Goal: Communication & Community: Answer question/provide support

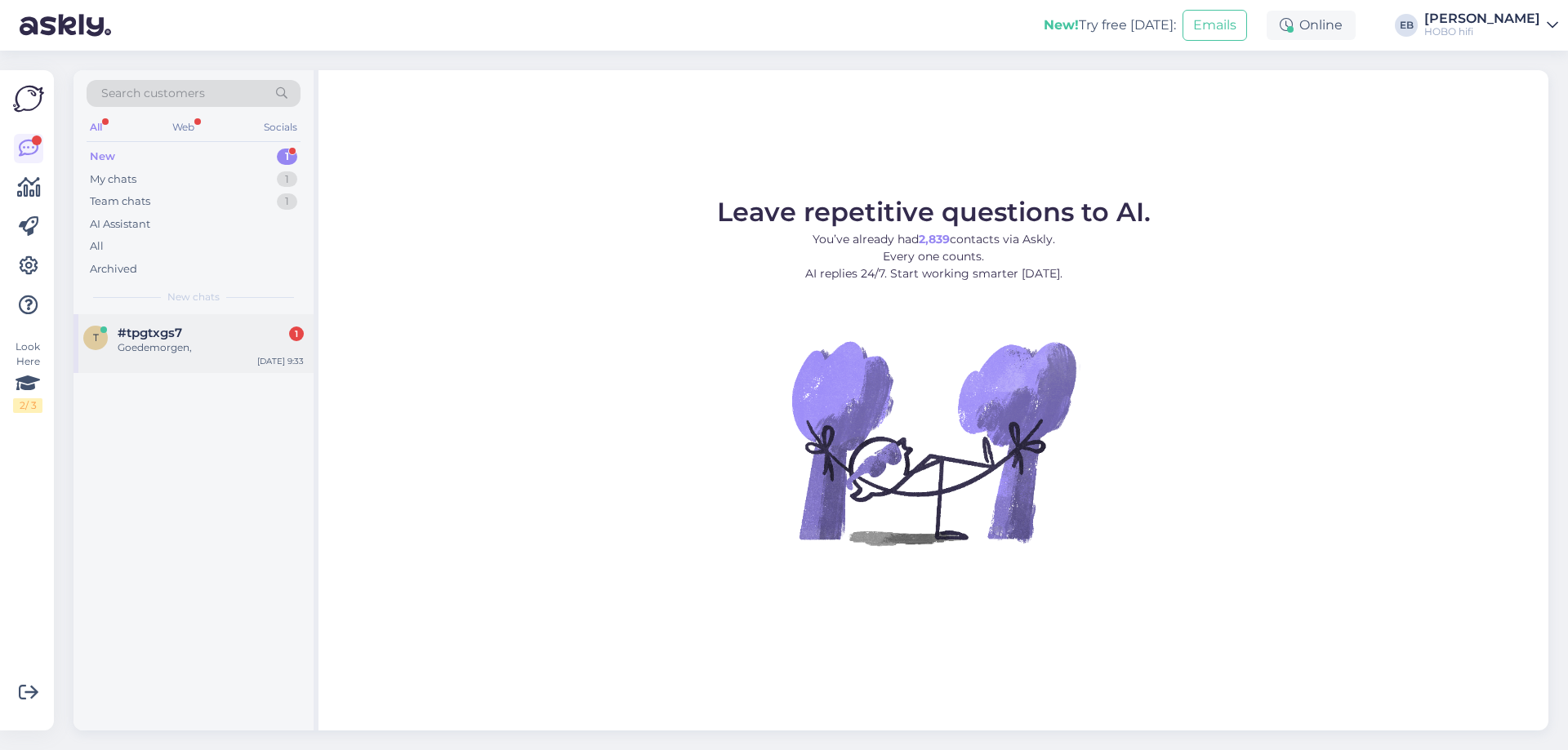
click at [199, 345] on div "Goedemorgen," at bounding box center [211, 347] width 187 height 15
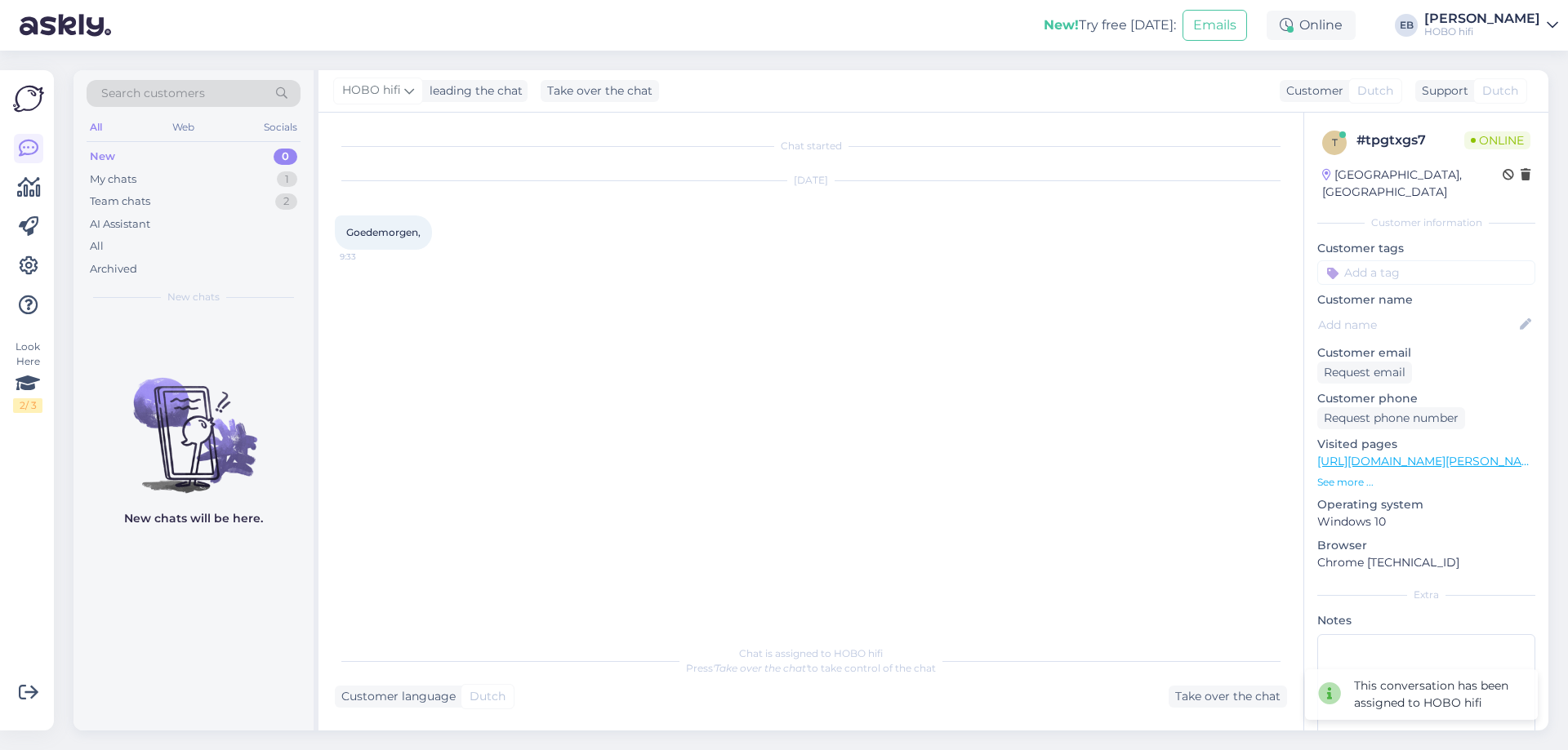
click at [1366, 482] on p "See more ..." at bounding box center [1426, 482] width 218 height 15
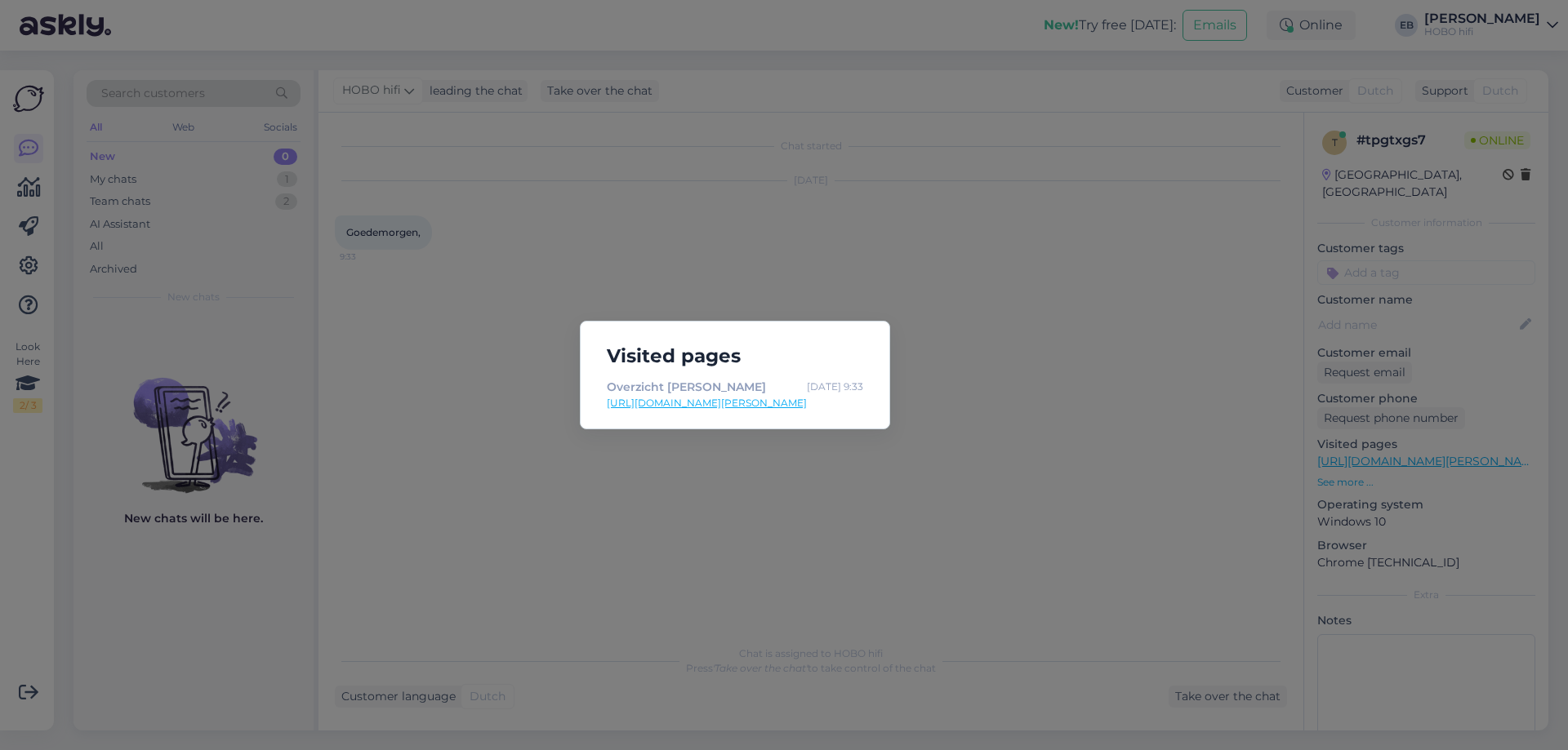
click at [883, 170] on div "Visited pages Overzicht [PERSON_NAME] [DATE] 9:33 [URL][DOMAIN_NAME][PERSON_NAM…" at bounding box center [784, 375] width 1568 height 750
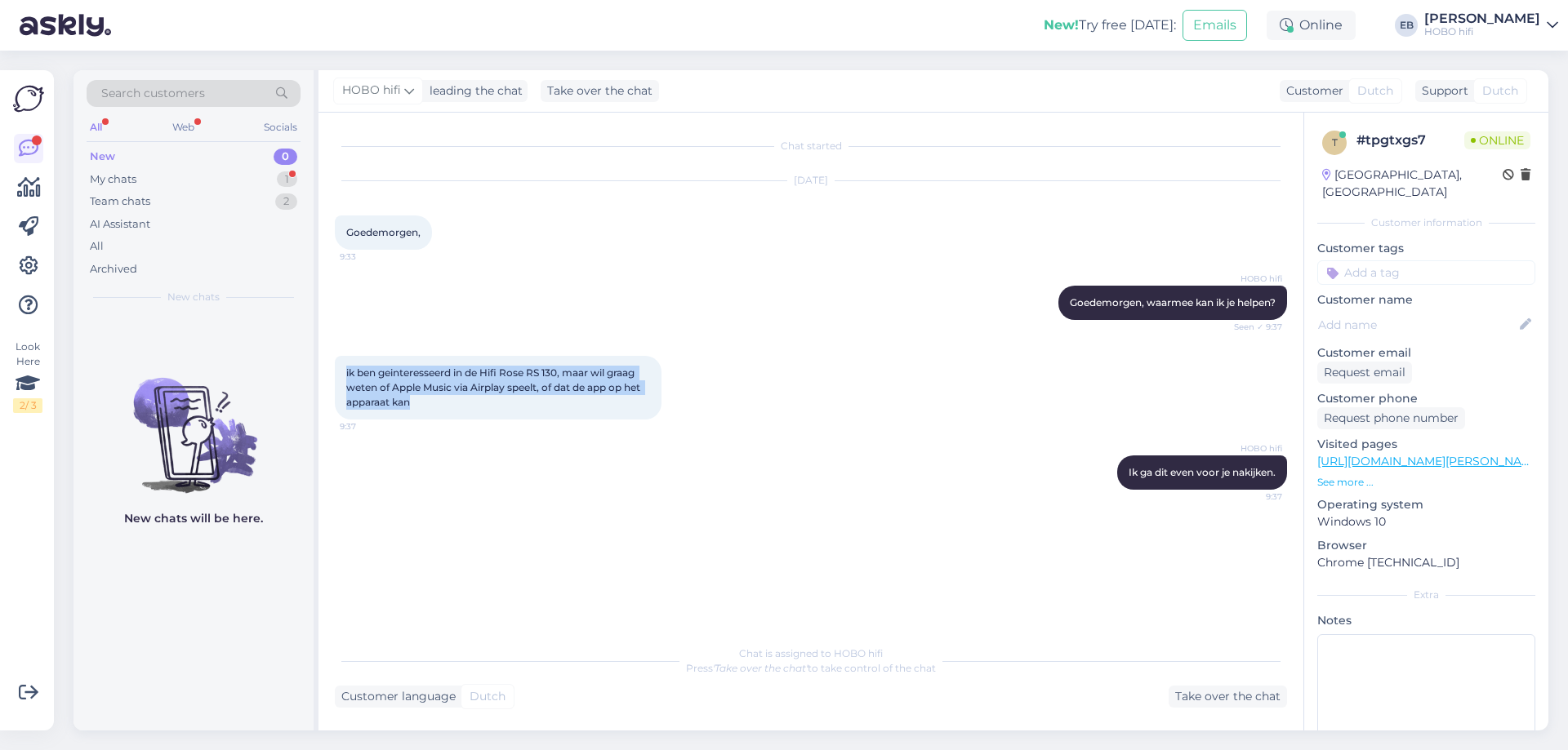
drag, startPoint x: 423, startPoint y: 400, endPoint x: 343, endPoint y: 374, distance: 84.1
click at [343, 374] on div "ik ben geinteresseerd in de Hifi Rose RS 130, maar wil graag weten of Apple Mus…" at bounding box center [498, 387] width 327 height 64
copy span "ik ben geinteresseerd in de Hifi Rose RS 130, maar wil graag weten of Apple Mus…"
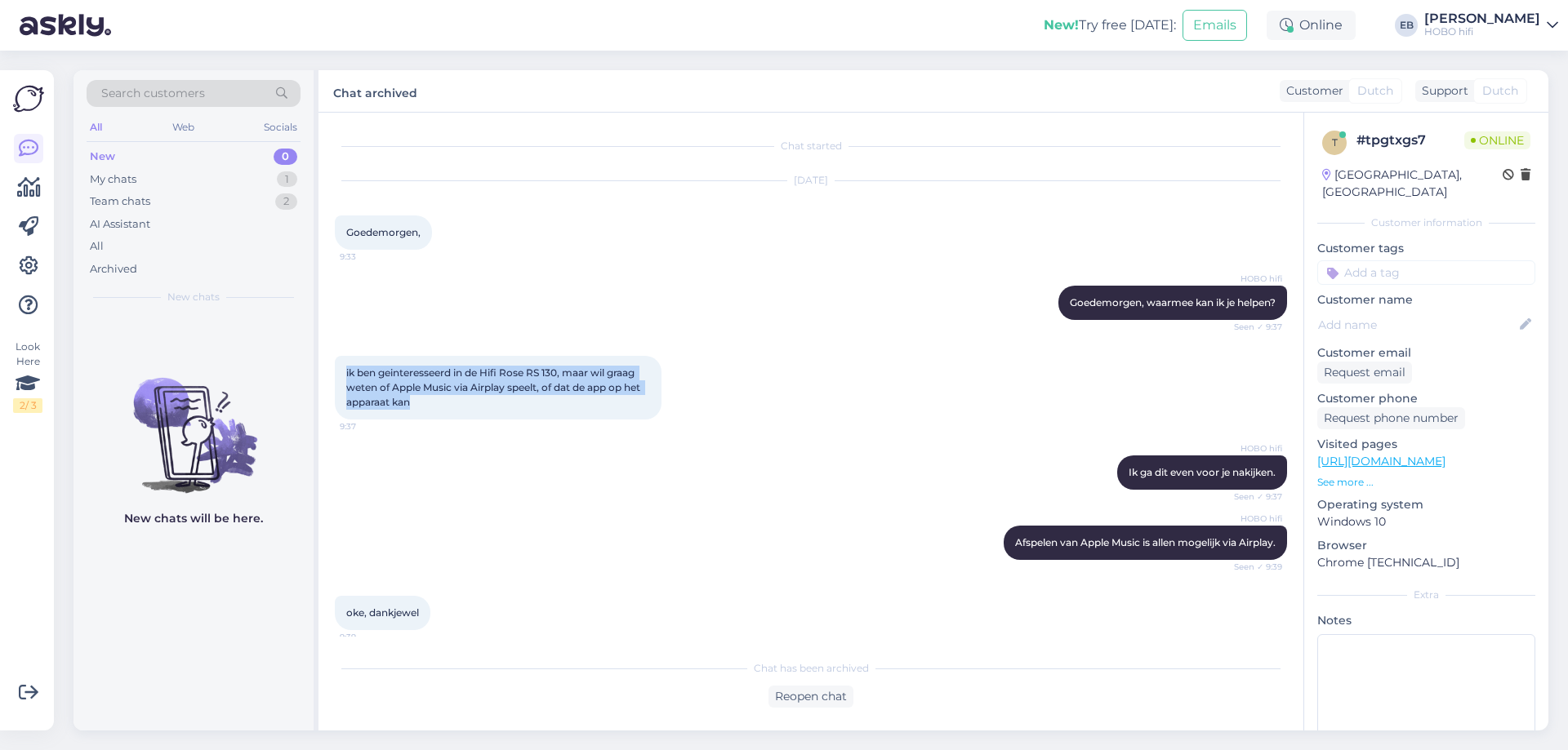
scroll to position [506, 0]
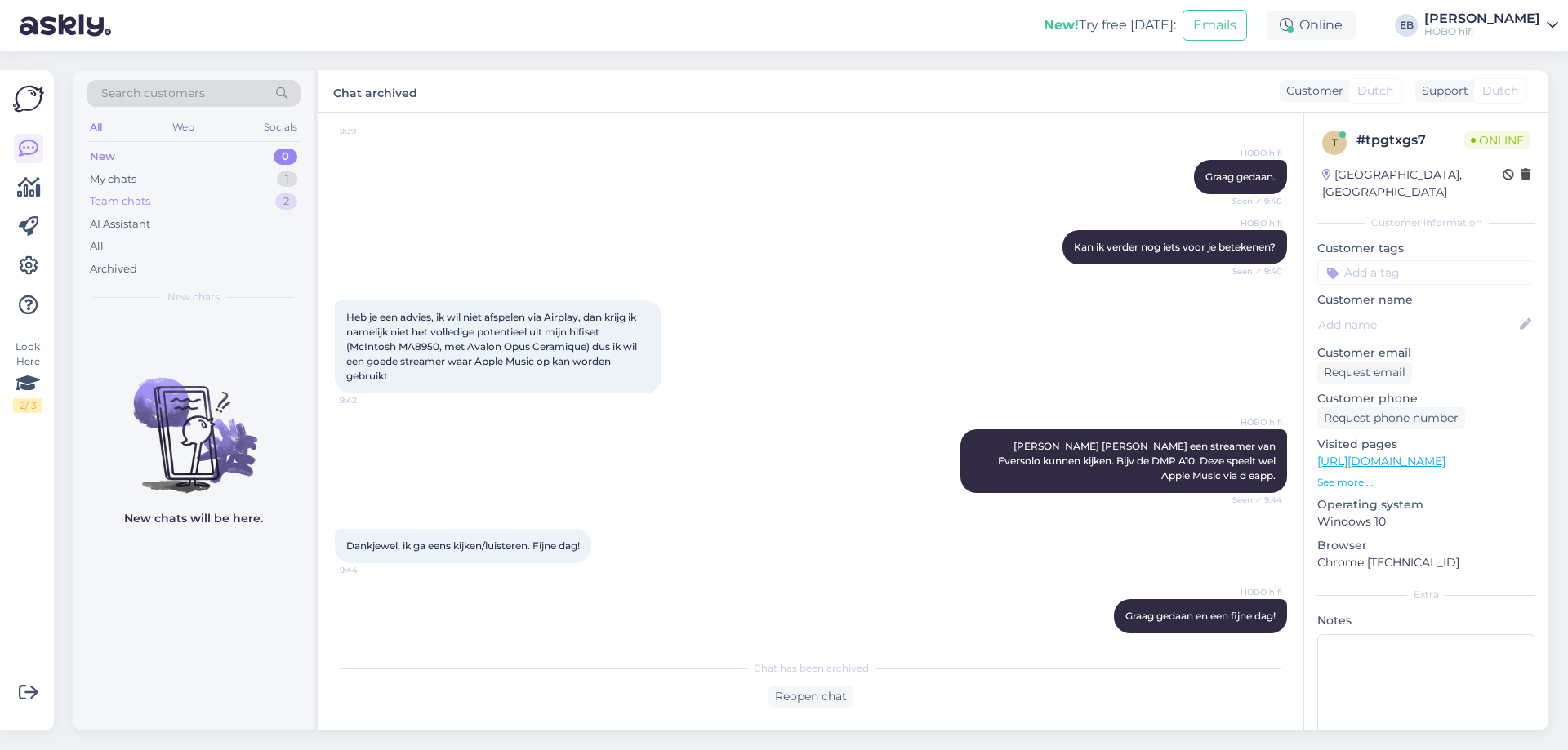
click at [156, 210] on div "Team chats 2" at bounding box center [193, 201] width 214 height 23
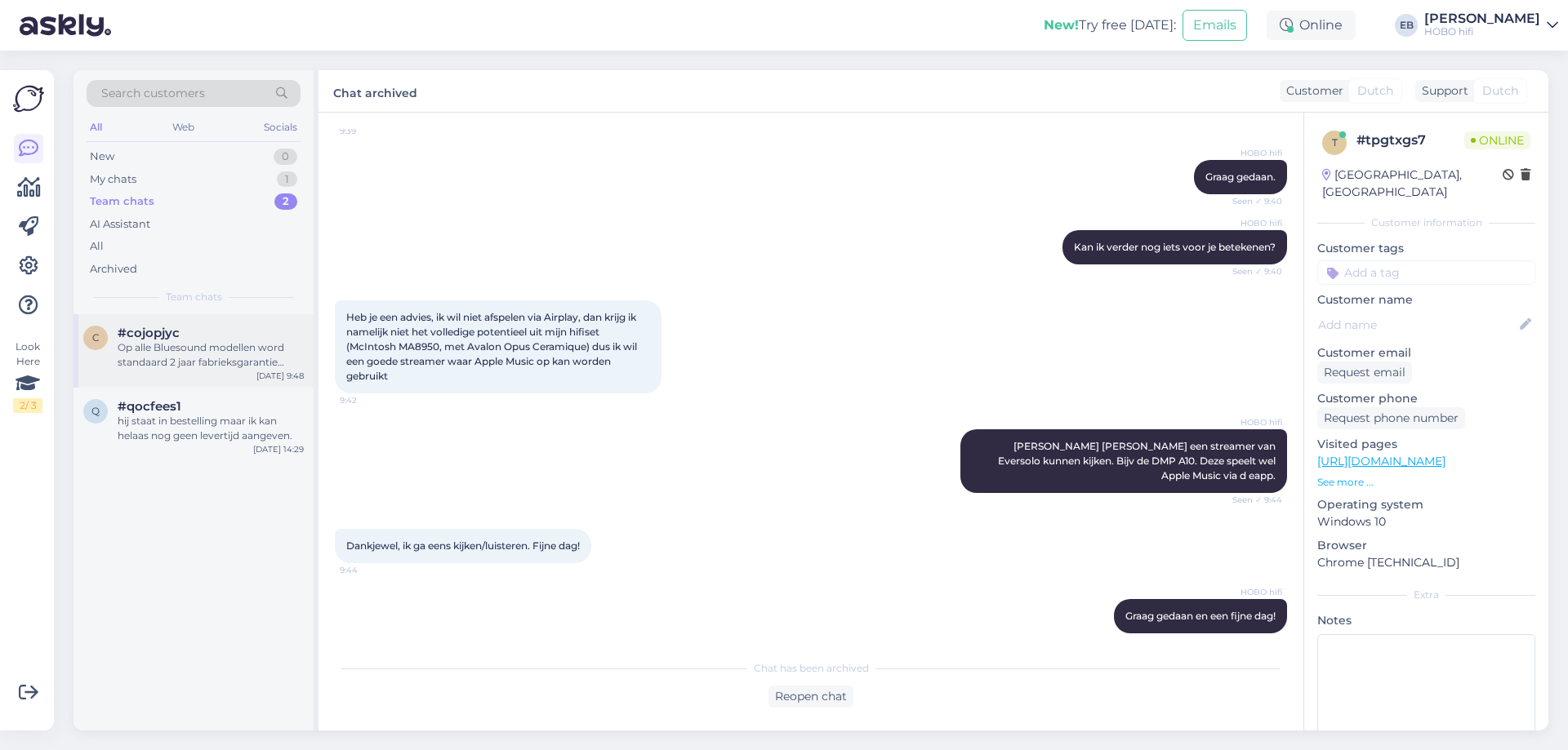
click at [227, 335] on div "#cojopjyc" at bounding box center [211, 332] width 187 height 15
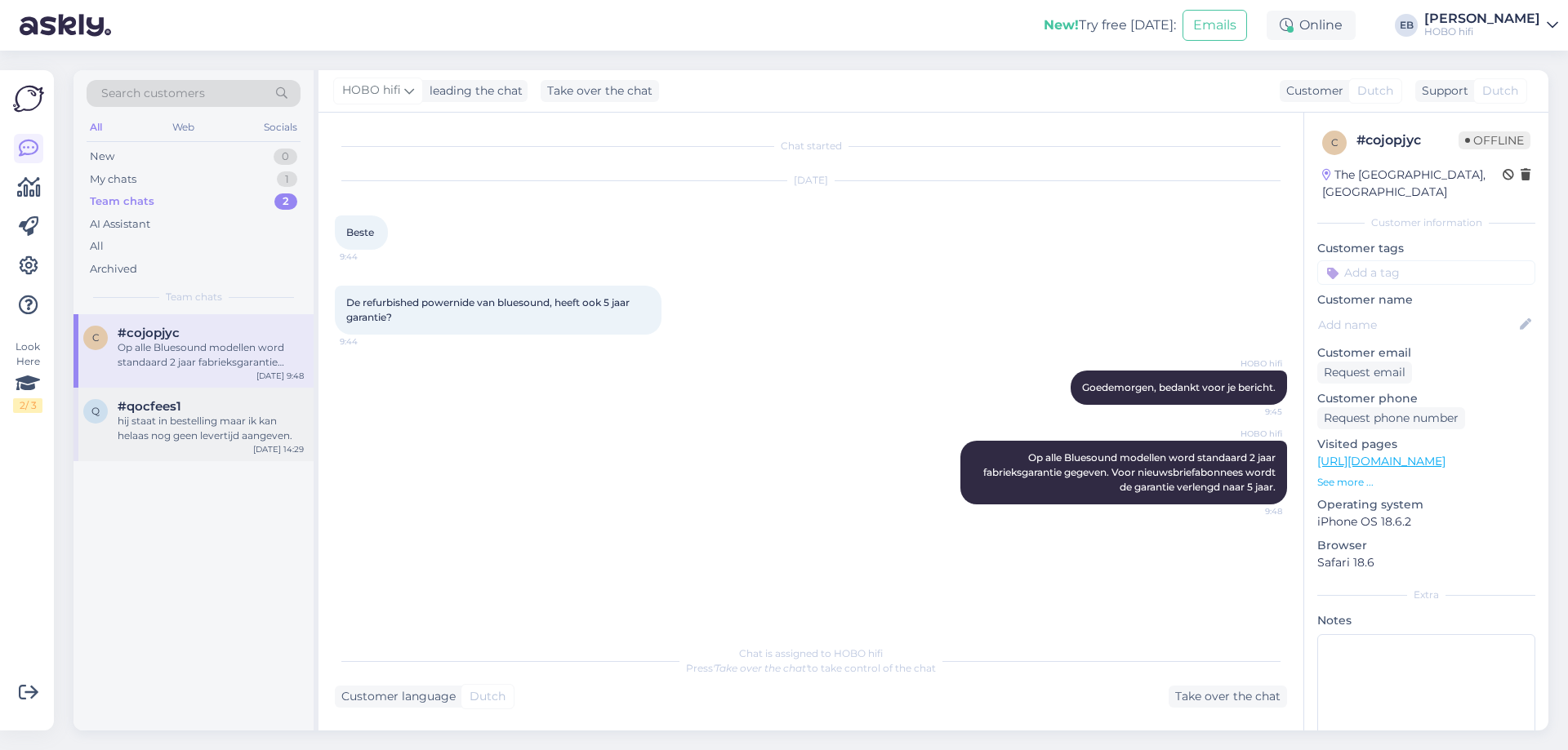
click at [213, 423] on div "hij staat in bestelling maar ik kan helaas nog geen levertijd aangeven." at bounding box center [211, 429] width 187 height 29
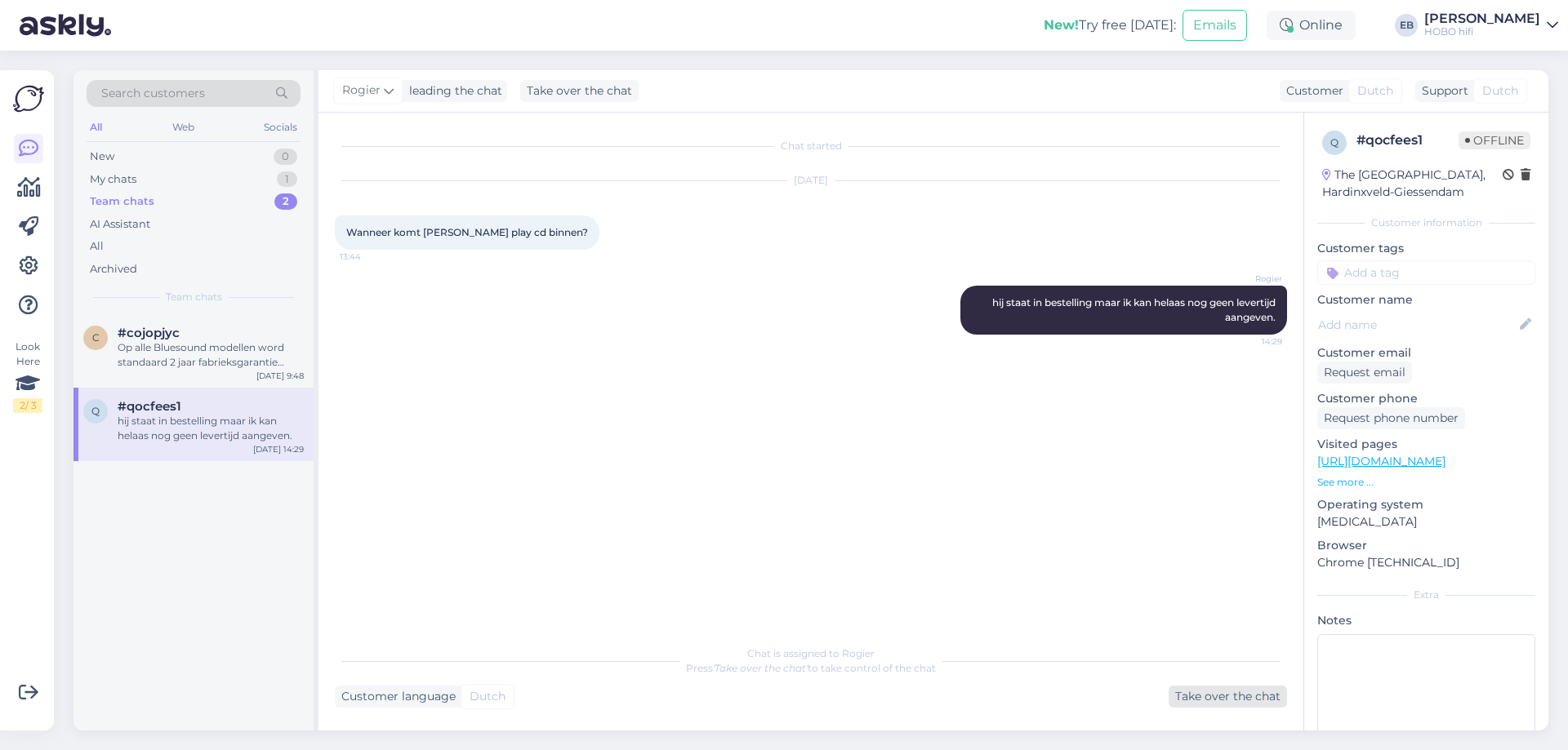
click at [1236, 688] on div "Take over the chat" at bounding box center [1228, 697] width 119 height 22
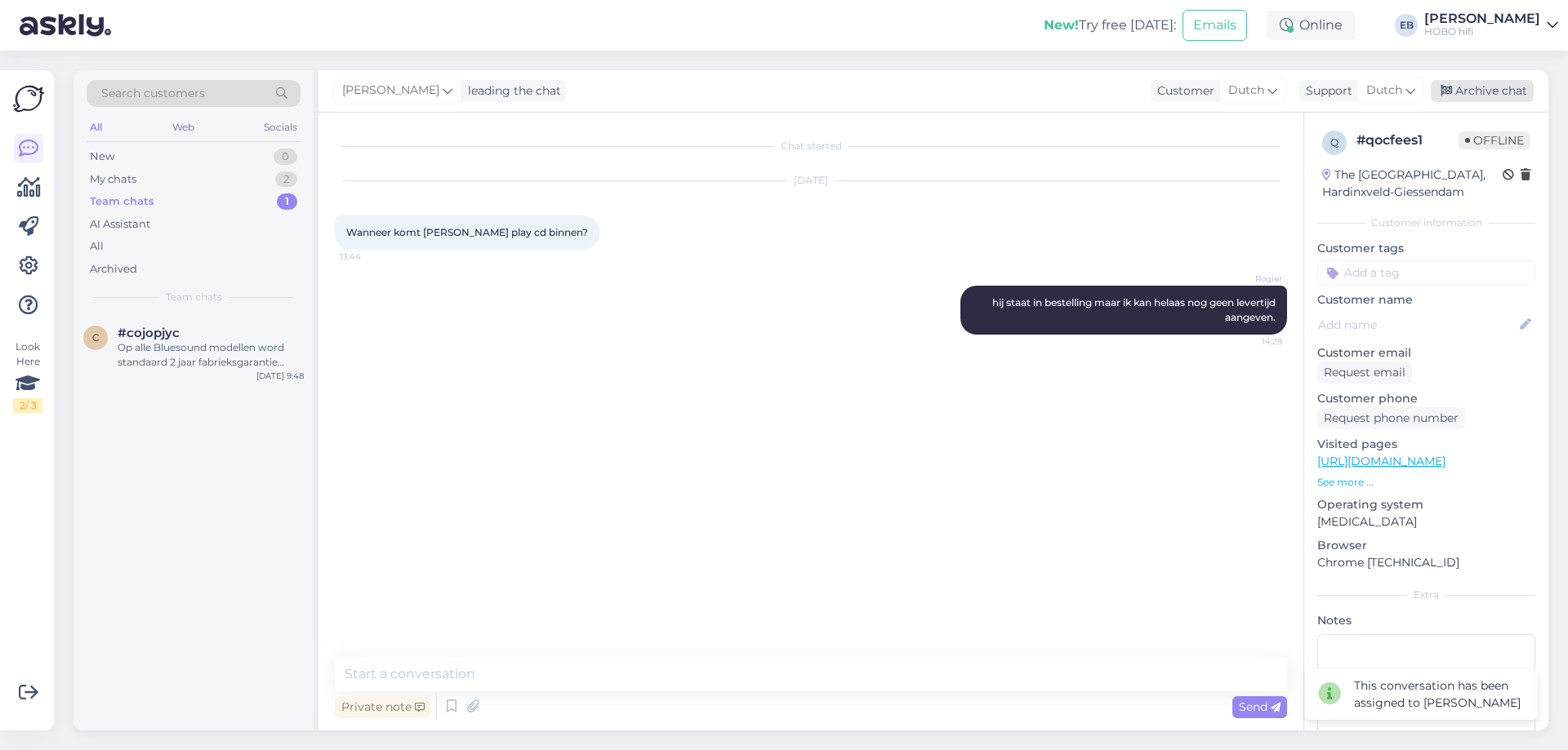
click at [1516, 93] on div "Archive chat" at bounding box center [1482, 91] width 103 height 22
click at [152, 345] on div "Op alle Bluesound modellen word standaard 2 jaar fabrieksgarantie gegeven. Voor…" at bounding box center [211, 355] width 187 height 29
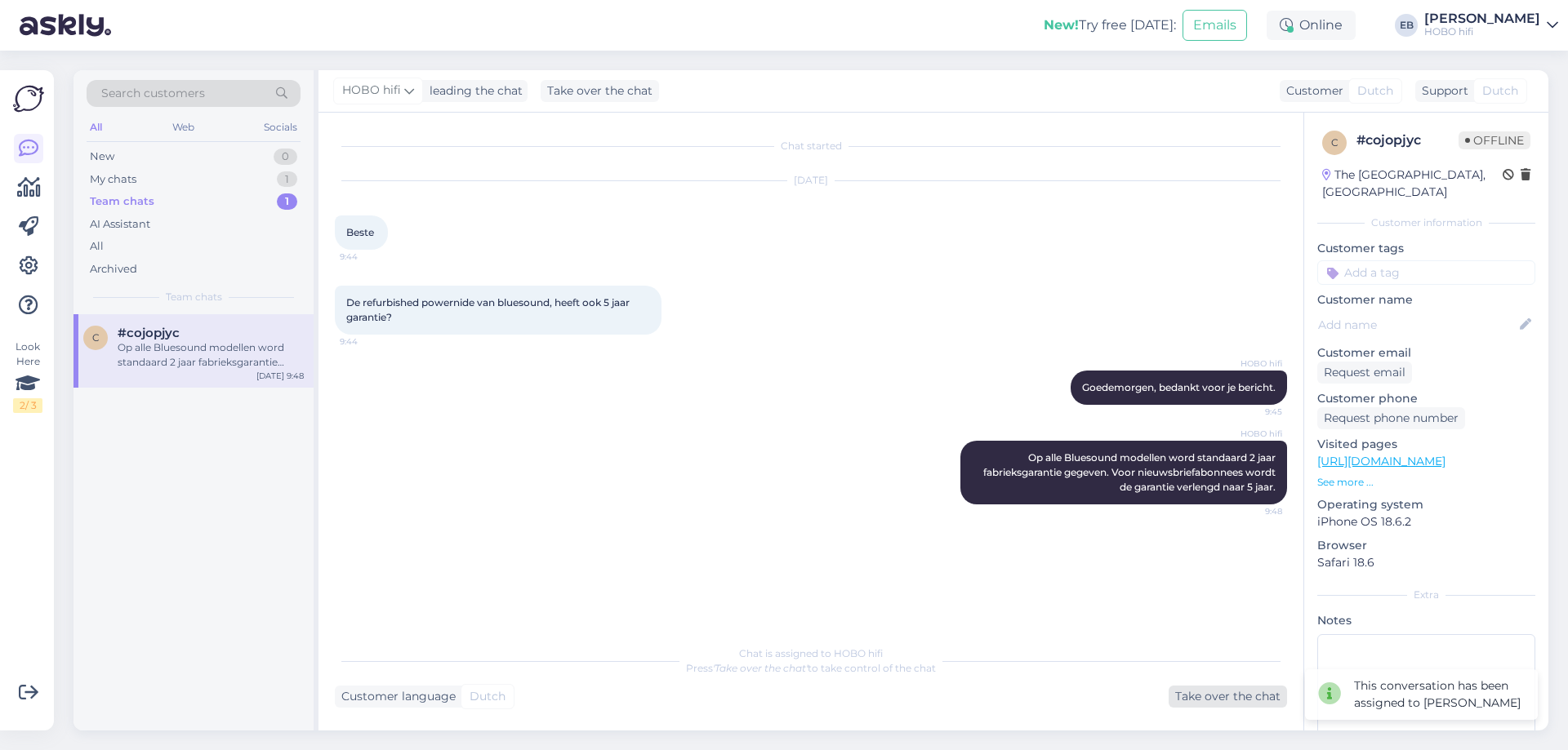
click at [1251, 700] on div "Take over the chat" at bounding box center [1228, 697] width 119 height 22
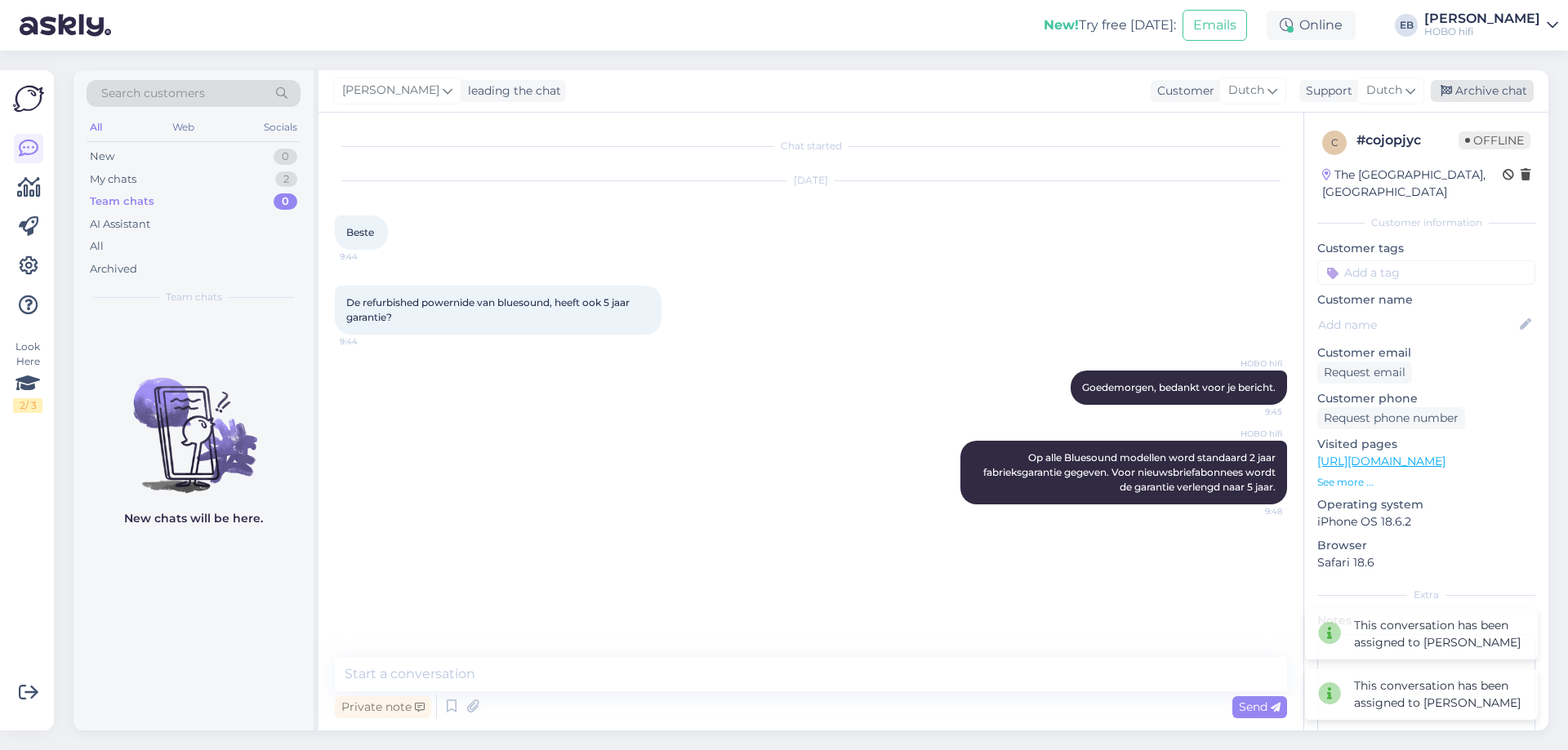
click at [1493, 95] on div "Archive chat" at bounding box center [1482, 91] width 103 height 22
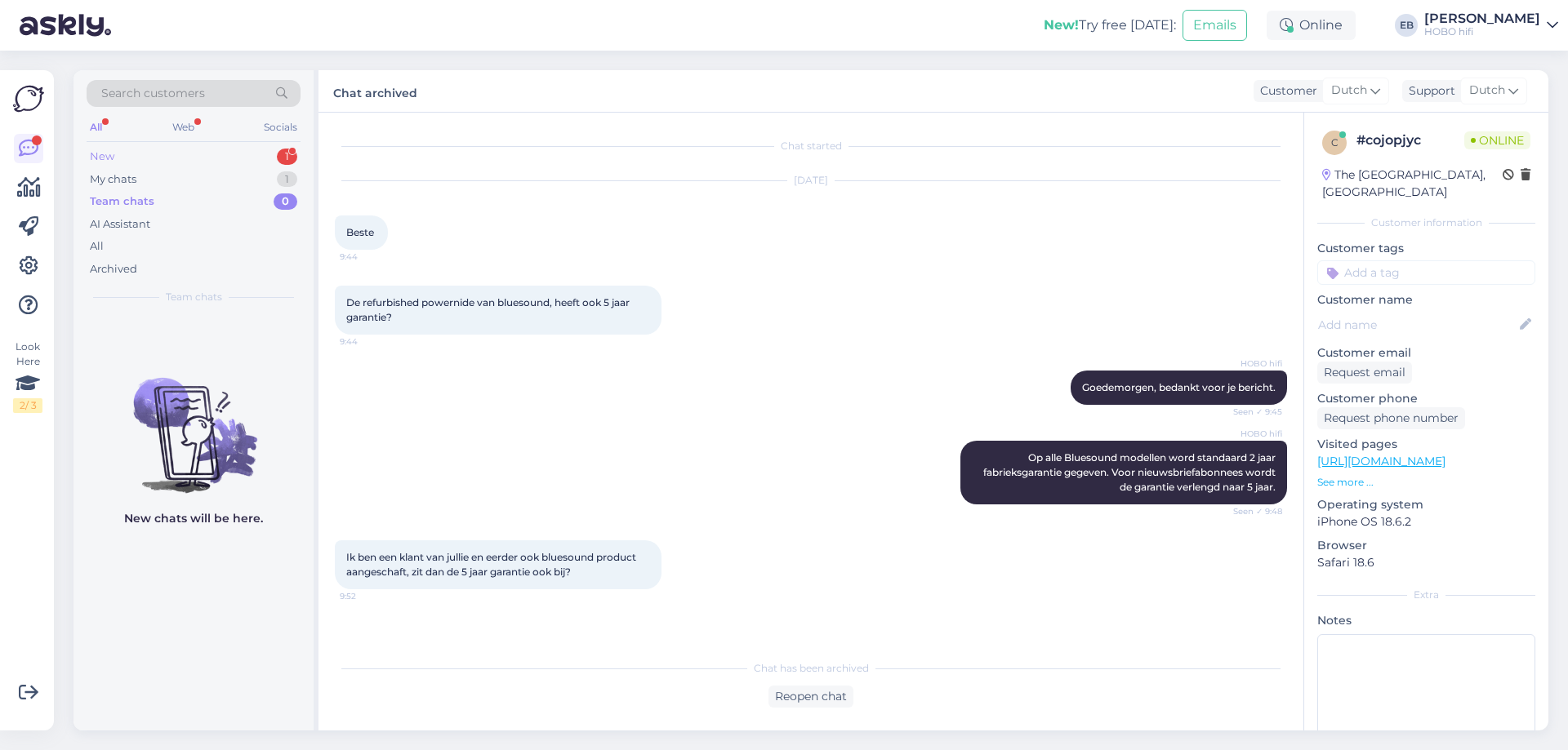
click at [184, 149] on div "New 1" at bounding box center [193, 156] width 214 height 23
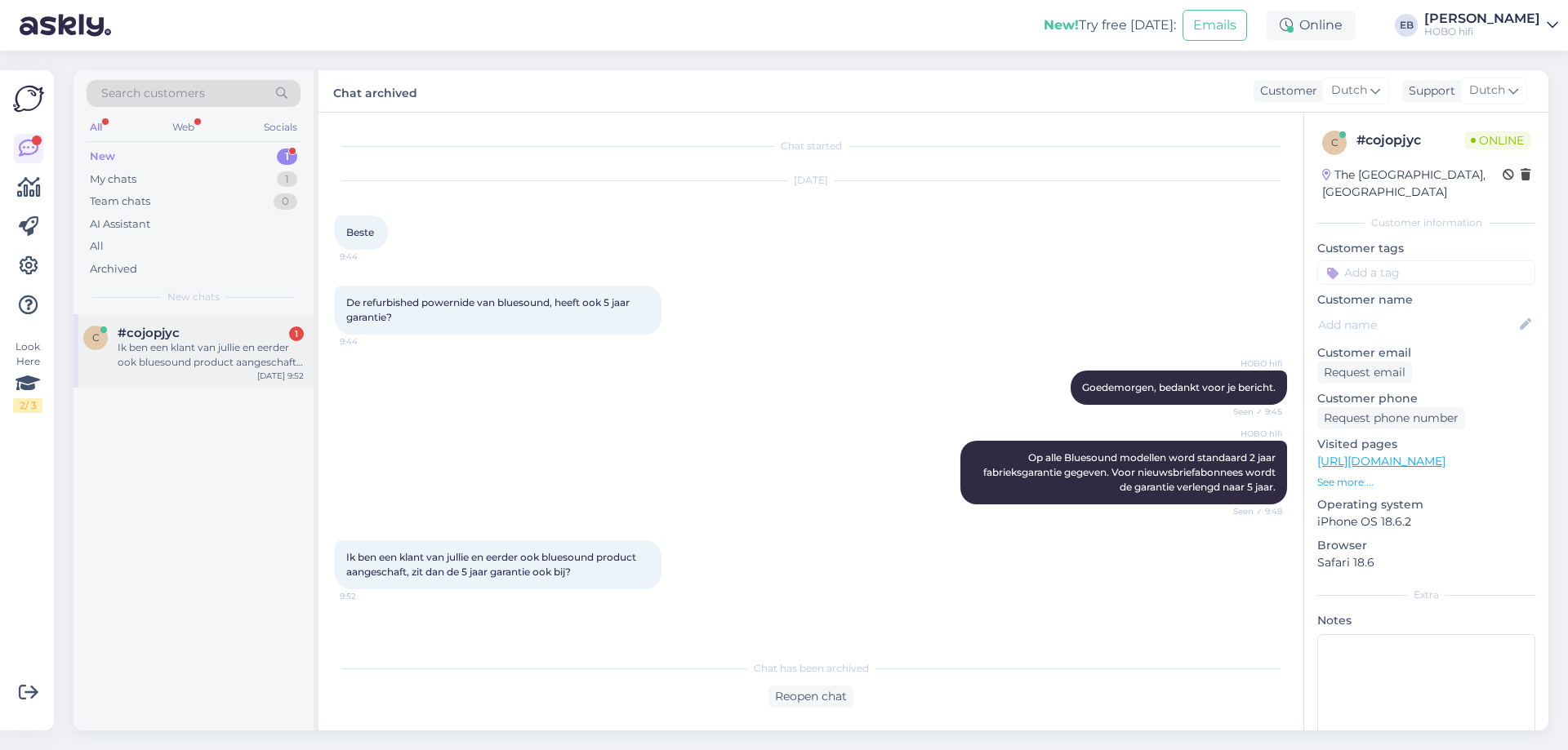
click at [233, 355] on div "Ik ben een klant van jullie en eerder ook bluesound product aangeschaft, zit da…" at bounding box center [211, 355] width 187 height 29
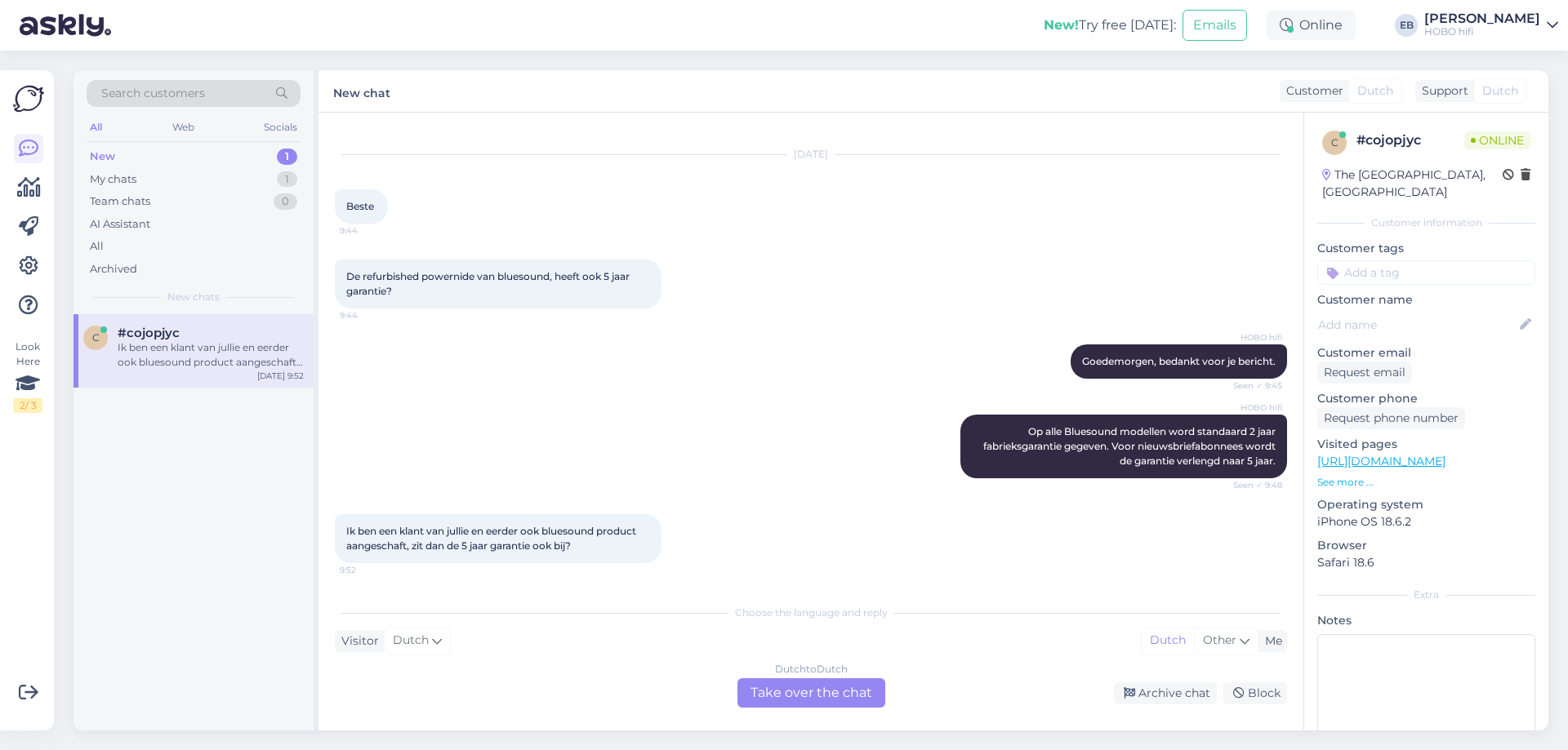
click at [243, 364] on div "Ik ben een klant van jullie en eerder ook bluesound product aangeschaft, zit da…" at bounding box center [211, 355] width 187 height 29
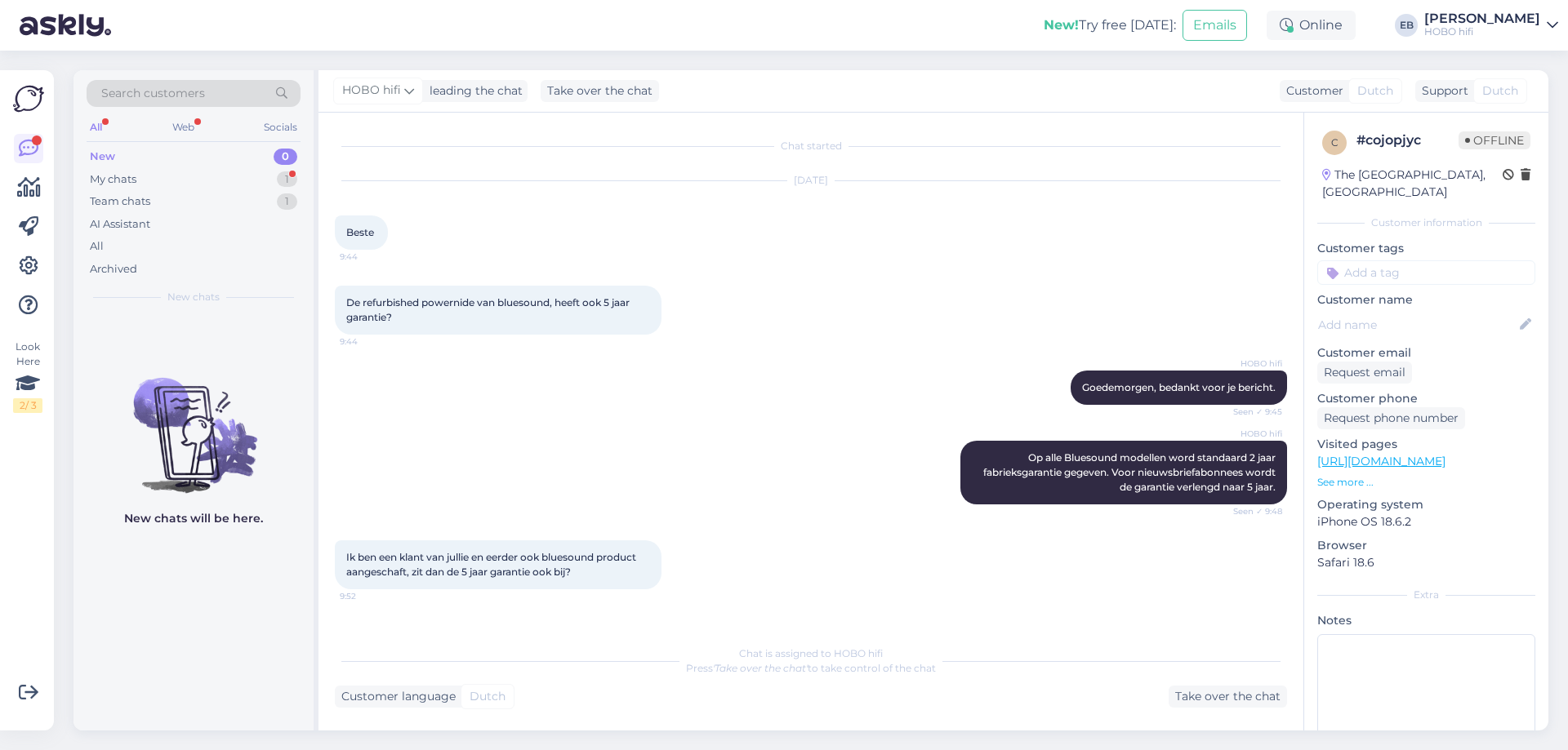
scroll to position [266, 0]
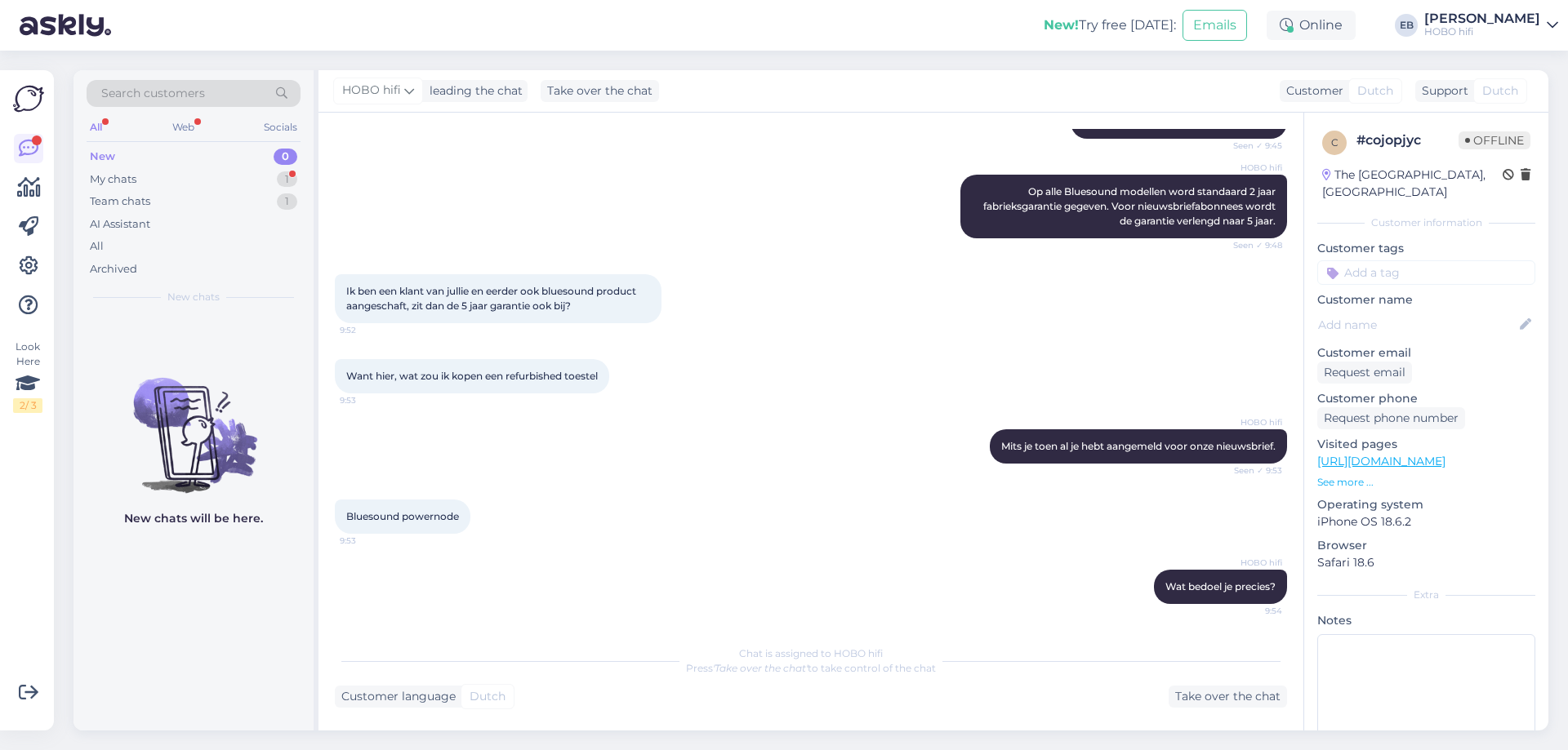
click at [910, 244] on div "HOBO hifi Op alle Bluesound modellen word standaard 2 jaar fabrieksgarantie geg…" at bounding box center [811, 206] width 952 height 100
